Goal: Find specific page/section: Find specific page/section

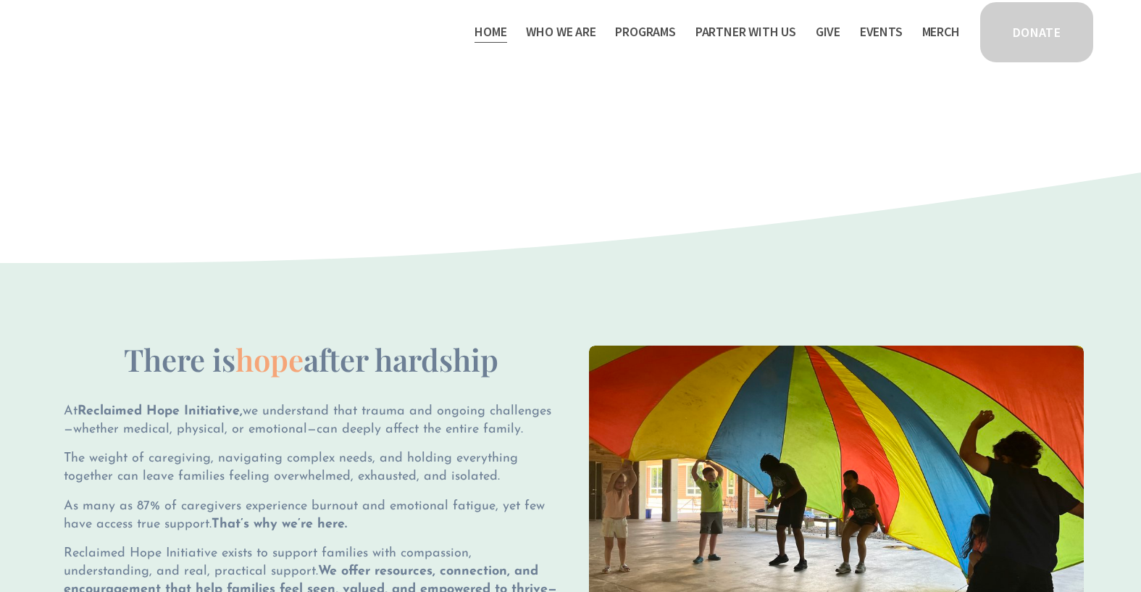
scroll to position [1227, 0]
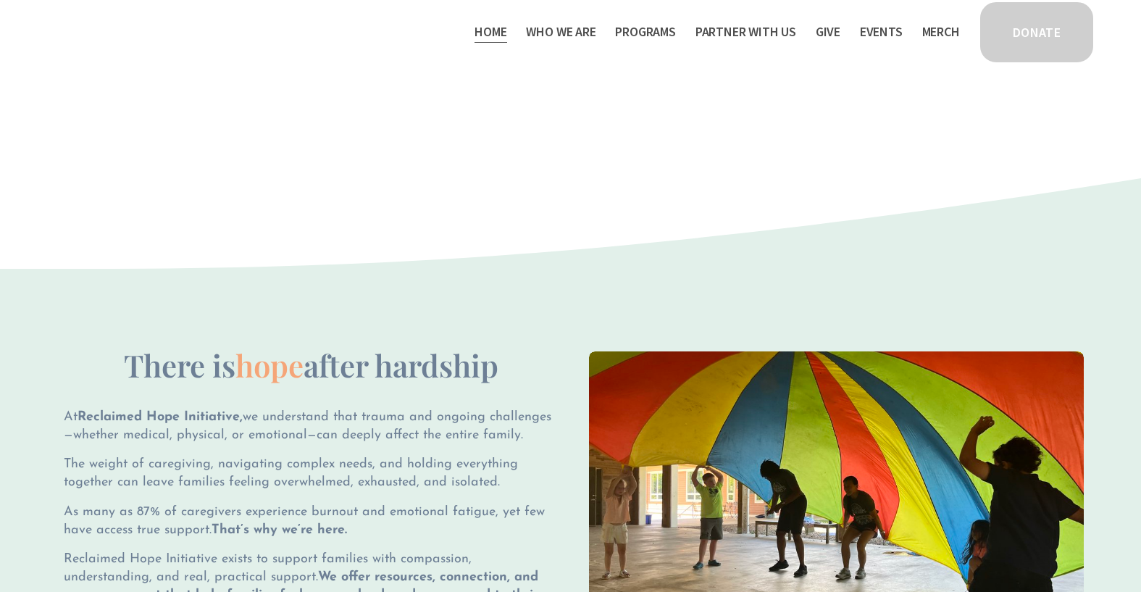
click at [0, 0] on span "Staff & Board" at bounding box center [0, 0] width 0 height 0
